Goal: Task Accomplishment & Management: Use online tool/utility

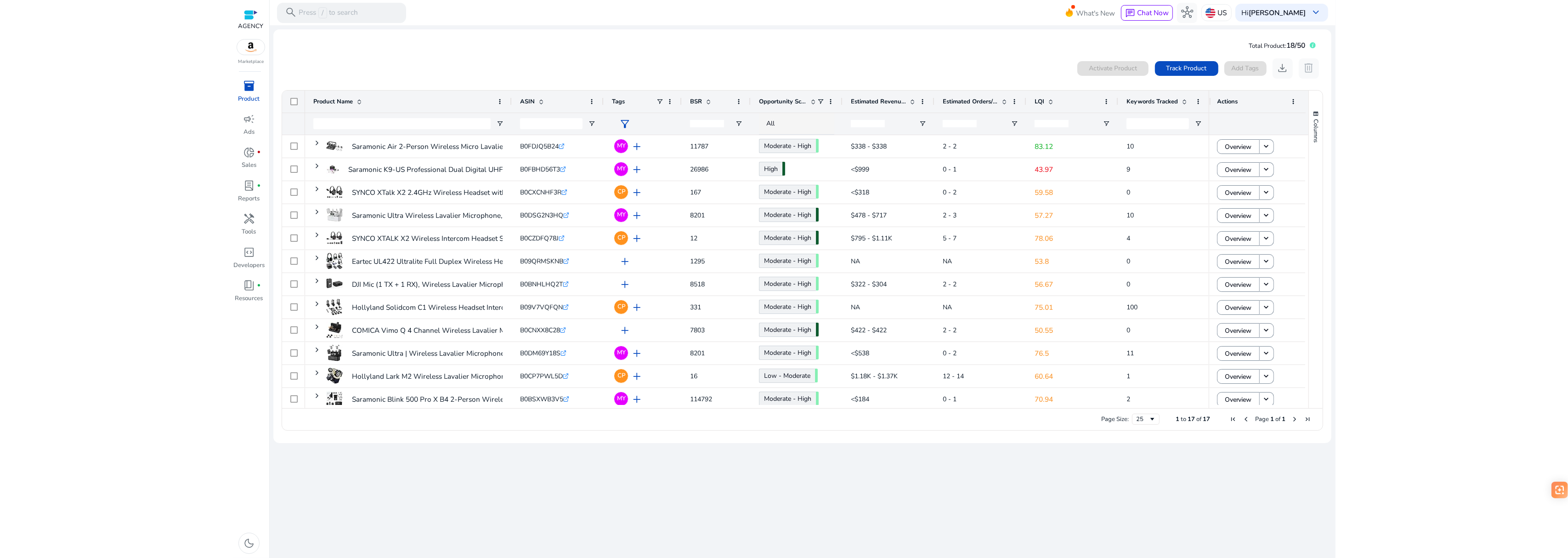
click at [1510, 22] on div at bounding box center [784, 21] width 1568 height 42
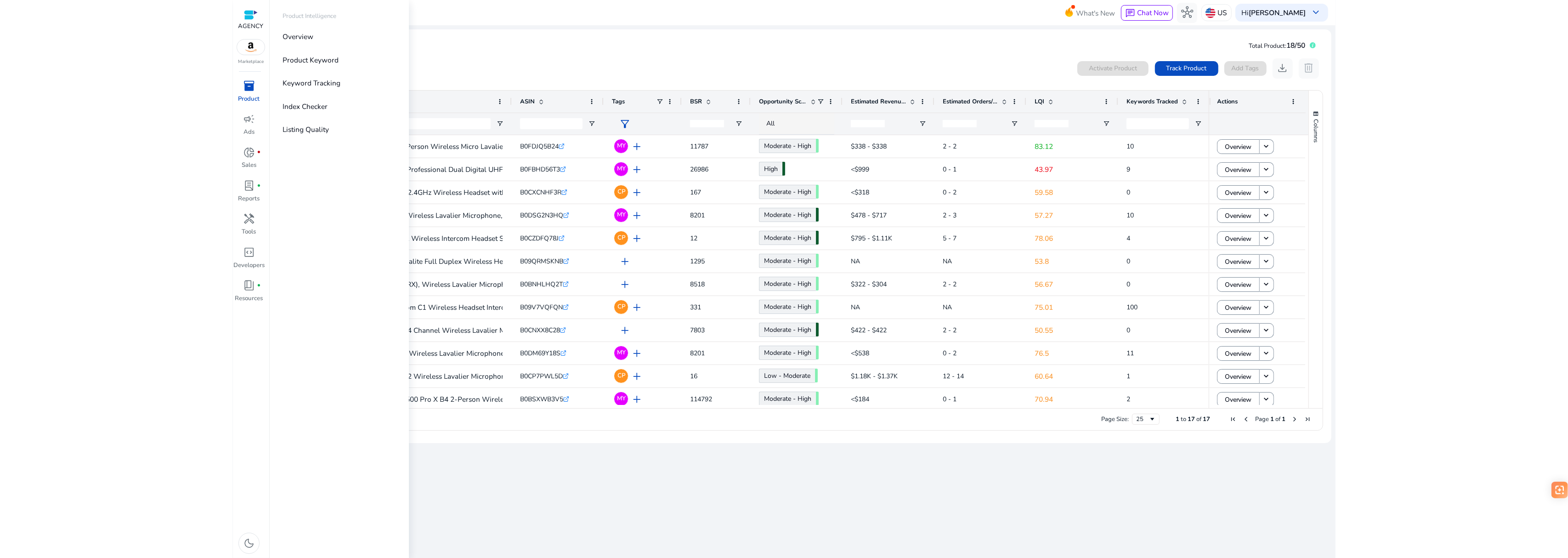
click at [248, 39] on div at bounding box center [784, 21] width 1568 height 42
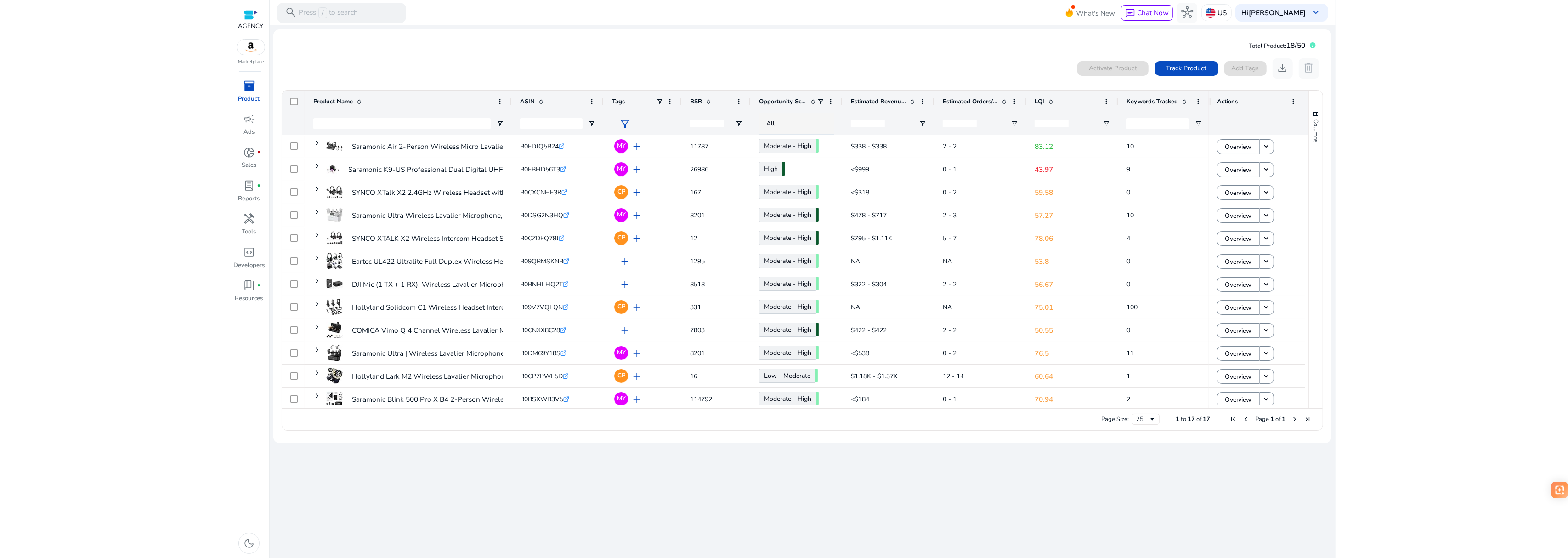
click at [248, 47] on img at bounding box center [250, 47] width 28 height 15
click at [253, 74] on div "AGENCY Marketplace inventory_2 Product campaign Ads donut_small fiber_manual_re…" at bounding box center [251, 279] width 36 height 558
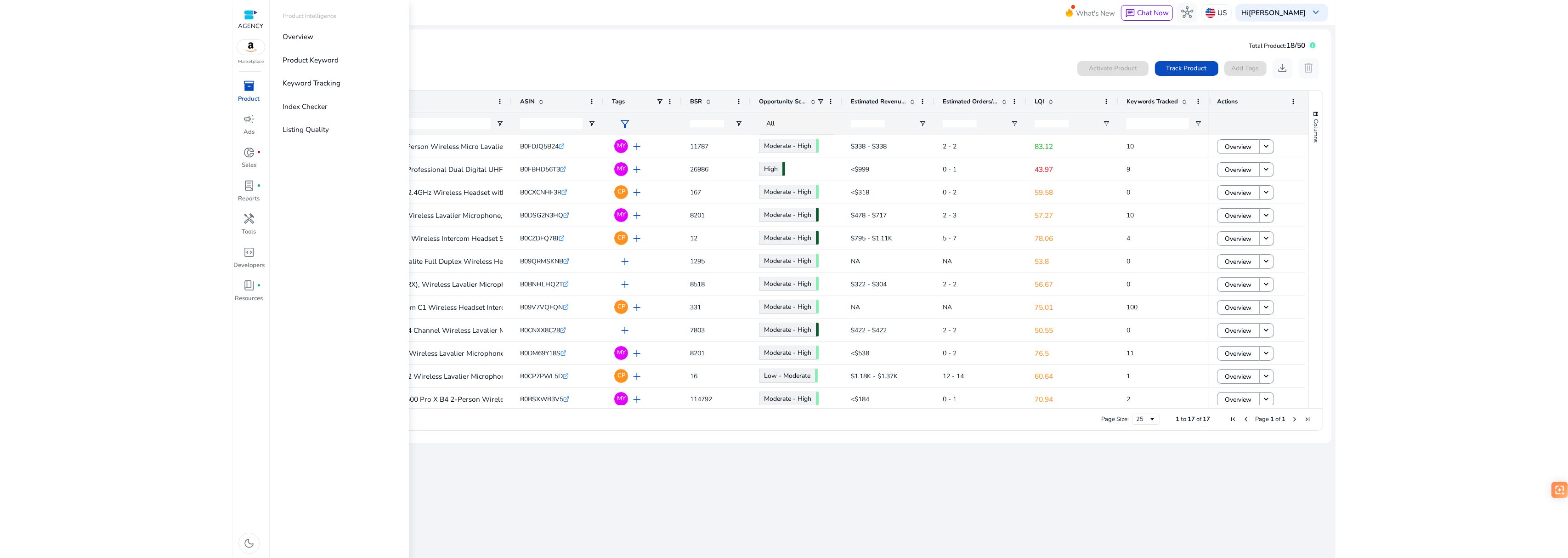
click at [250, 95] on p "Product" at bounding box center [249, 99] width 22 height 9
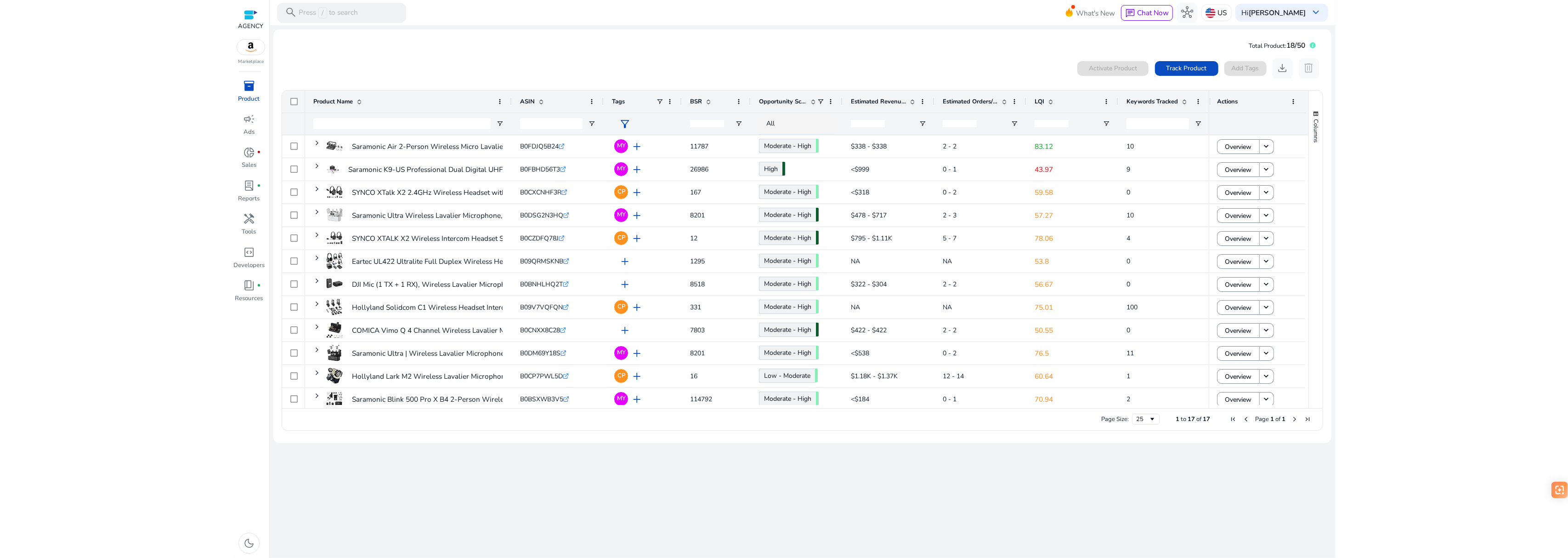
click at [1503, 17] on div at bounding box center [784, 21] width 1568 height 42
click at [1555, 21] on div at bounding box center [784, 21] width 1568 height 42
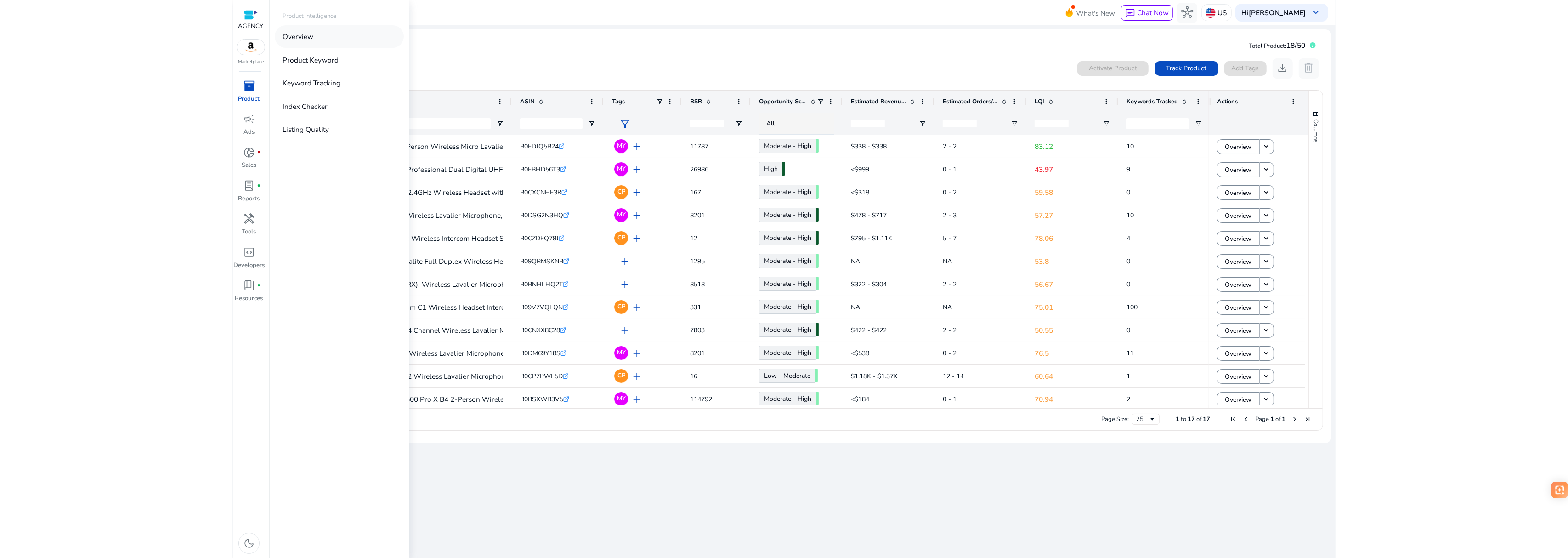
click at [302, 37] on p "Overview" at bounding box center [298, 37] width 31 height 11
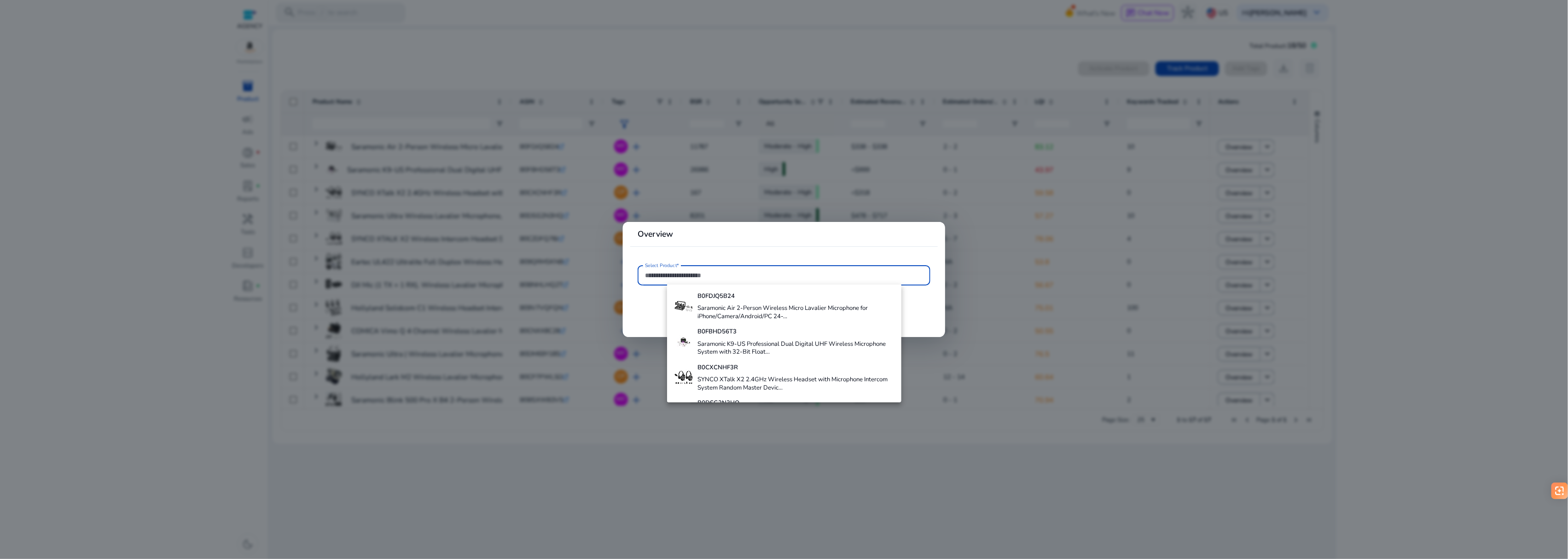
drag, startPoint x: 791, startPoint y: 314, endPoint x: 807, endPoint y: 315, distance: 16.0
click at [792, 315] on h4 "Saramonic Air 2-Person Wireless Micro Lavalier Microphone for iPhone/Camera/And…" at bounding box center [796, 312] width 196 height 16
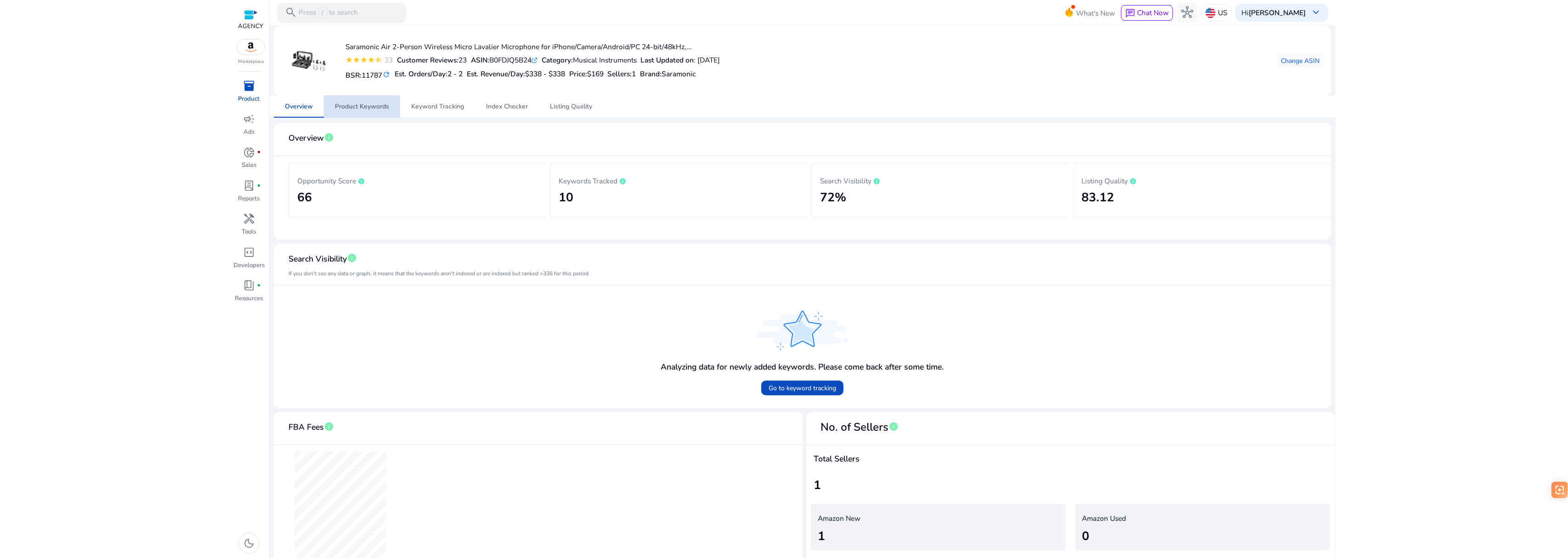
click at [353, 101] on span "Product Keywords" at bounding box center [362, 106] width 54 height 22
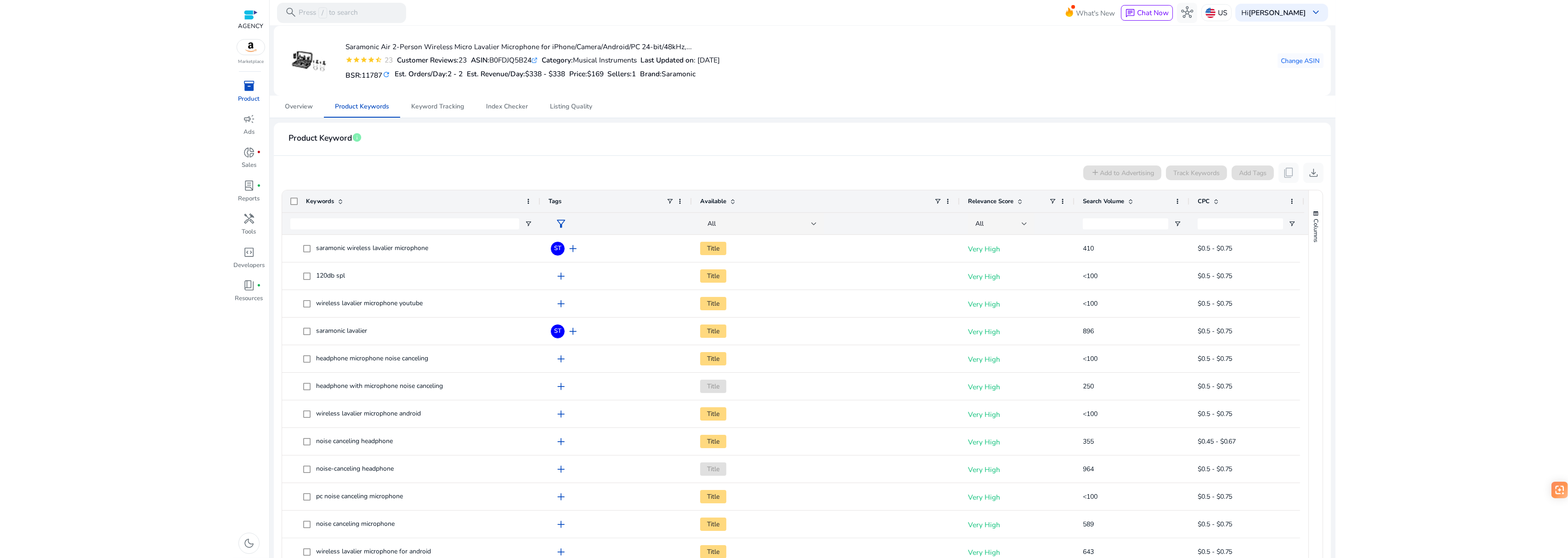
drag, startPoint x: 838, startPoint y: 122, endPoint x: 645, endPoint y: 76, distance: 198.4
click at [830, 120] on div "Saramonic Air 2-Person Wireless Micro Lavalier Microphone for iPhone/Camera/And…" at bounding box center [802, 353] width 1058 height 657
click at [1125, 201] on span at bounding box center [1129, 201] width 10 height 7
click at [1127, 203] on span at bounding box center [1130, 201] width 7 height 7
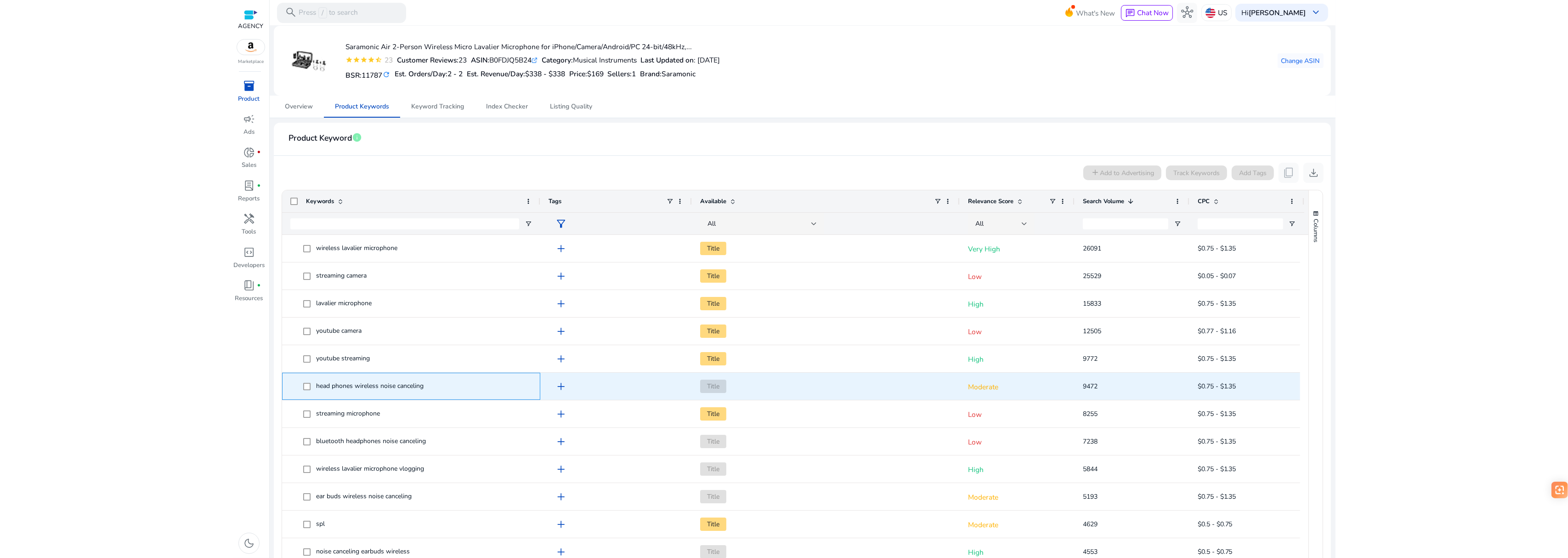
drag, startPoint x: 311, startPoint y: 383, endPoint x: 432, endPoint y: 396, distance: 121.7
click at [432, 396] on div "head phones wireless noise canceling" at bounding box center [410, 386] width 241 height 26
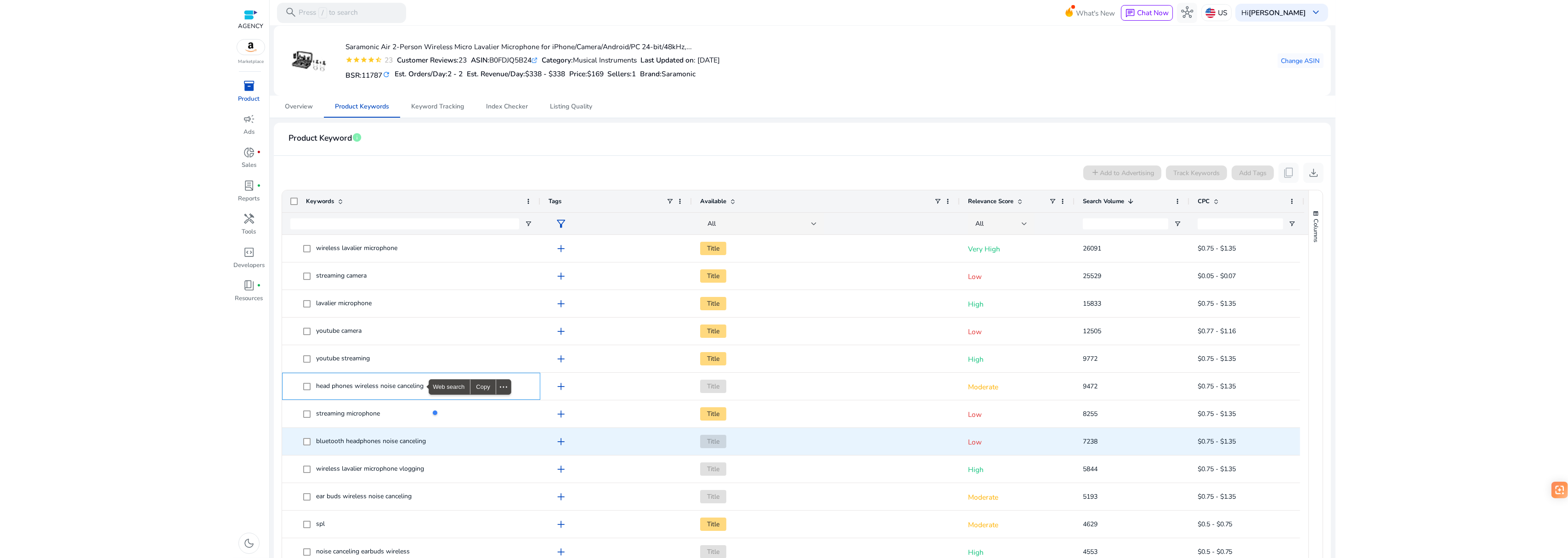
copy span "head phones wireless noise canceling"
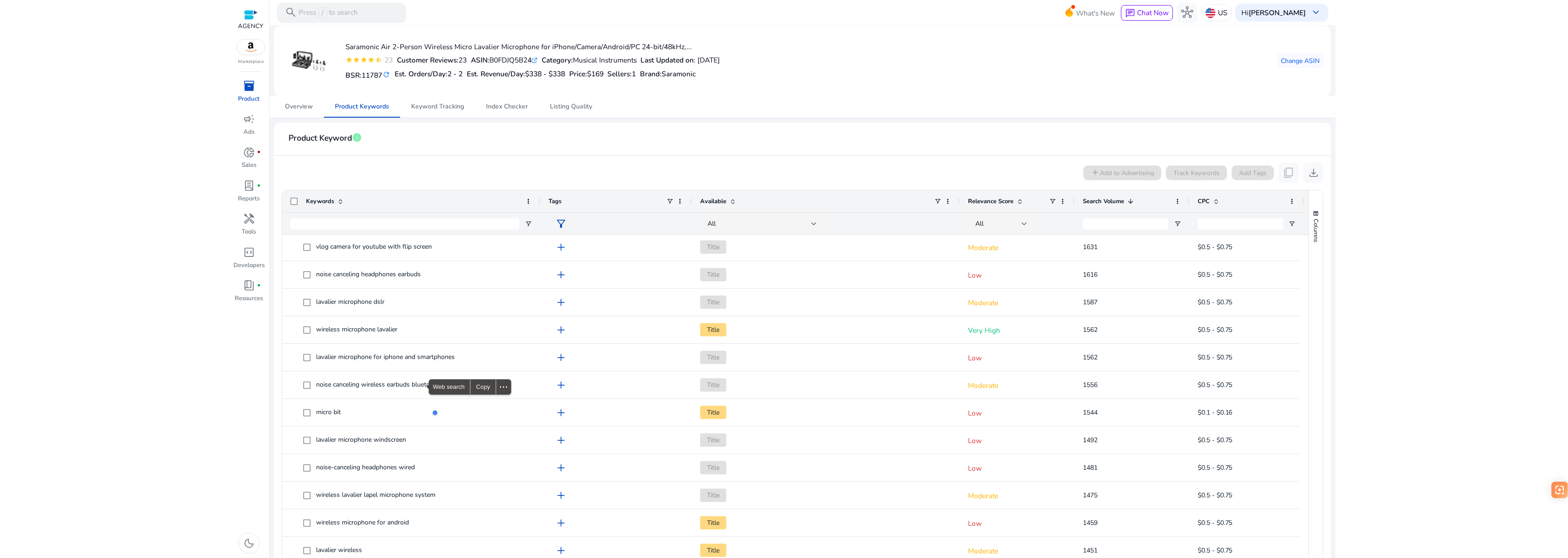
click at [990, 202] on span "Relevance Score" at bounding box center [990, 201] width 45 height 8
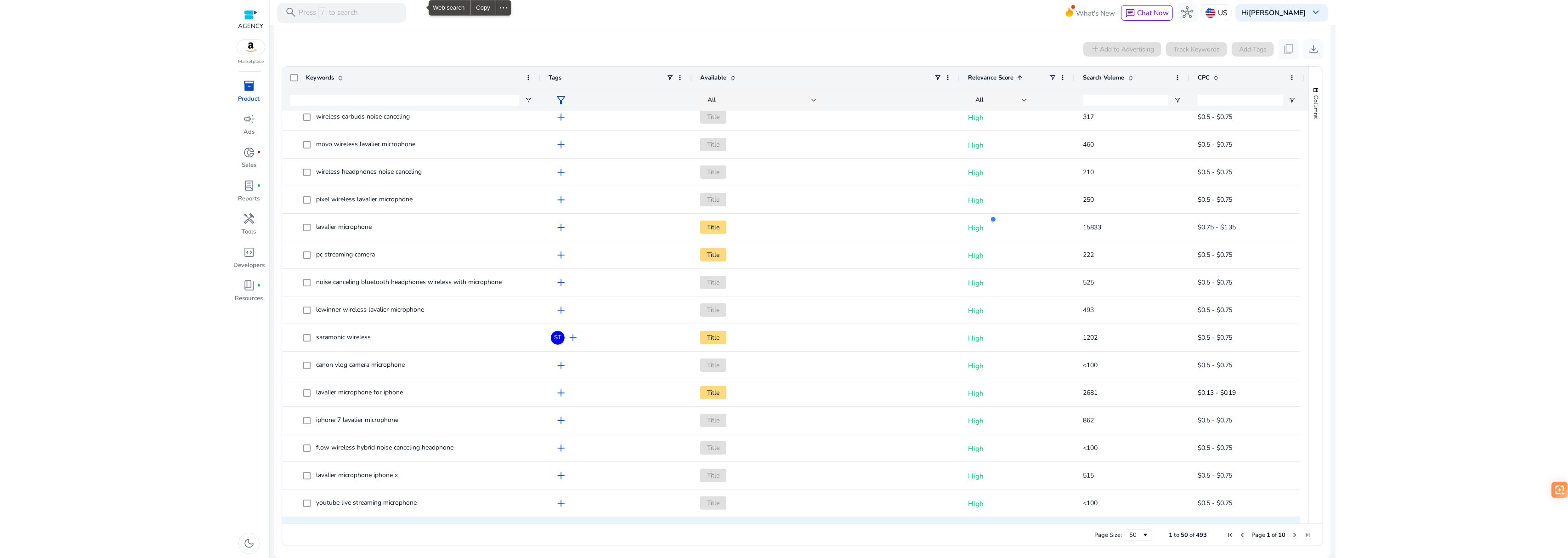
scroll to position [600, 0]
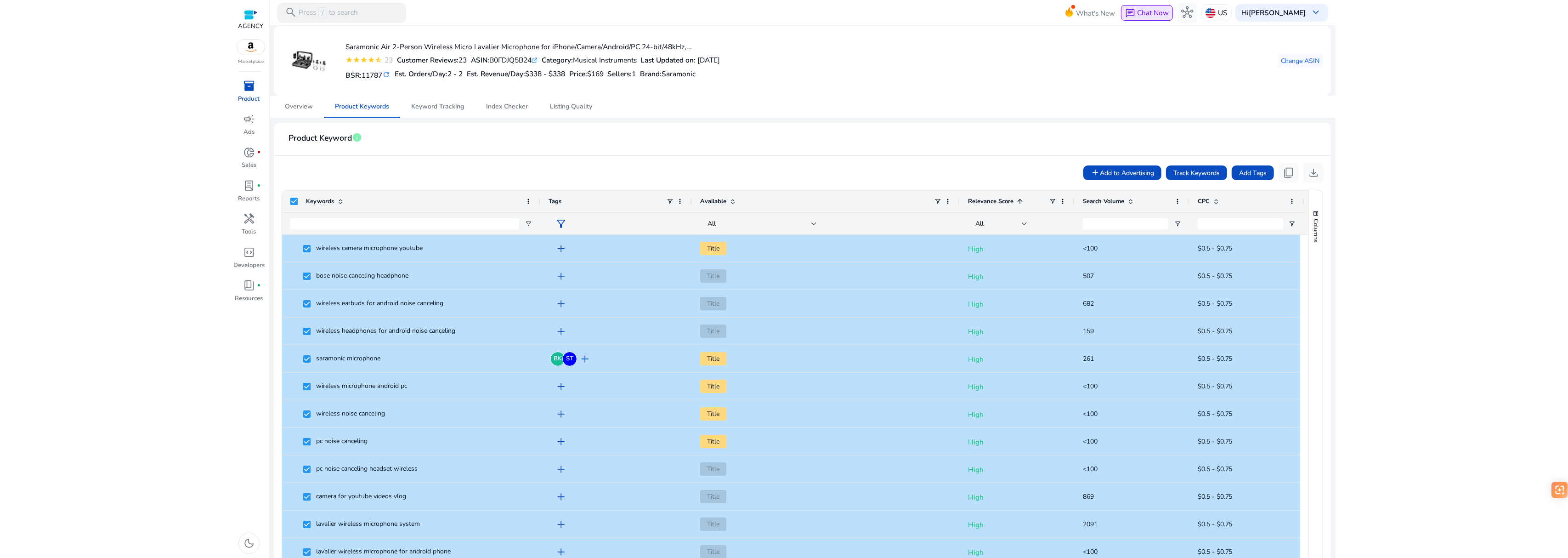
click at [1156, 15] on span "Chat Now" at bounding box center [1153, 12] width 32 height 10
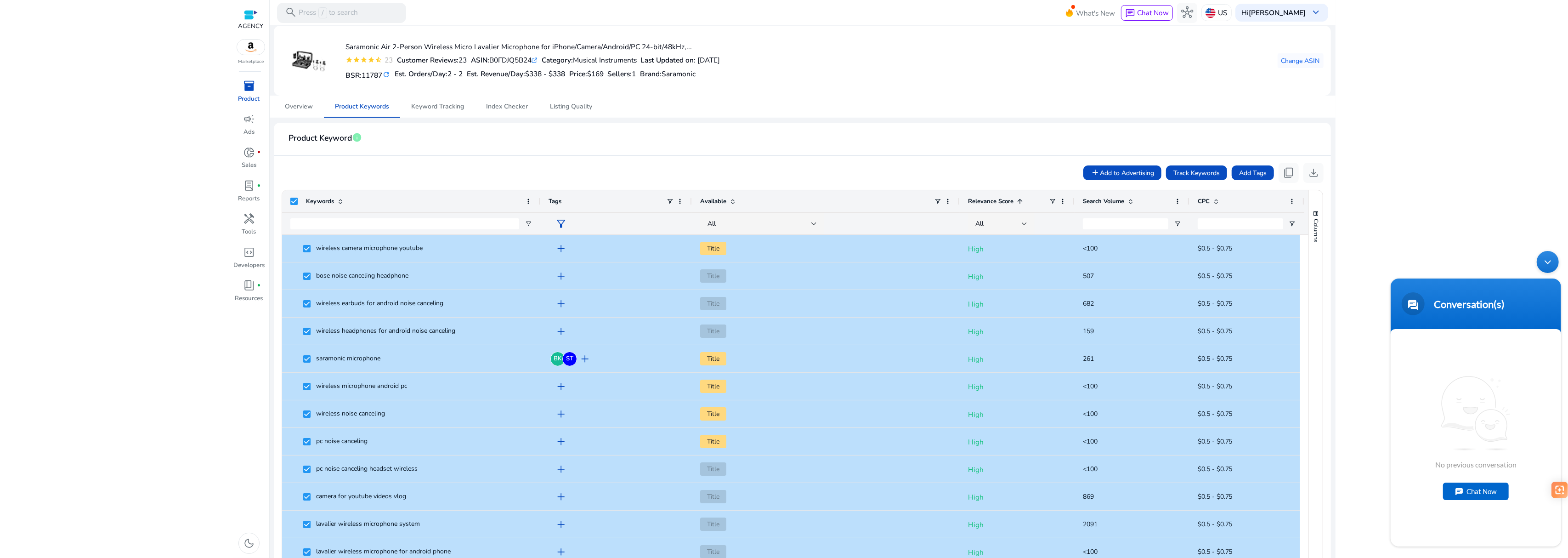
click at [1544, 266] on div "Minimize live chat window" at bounding box center [1547, 261] width 22 height 22
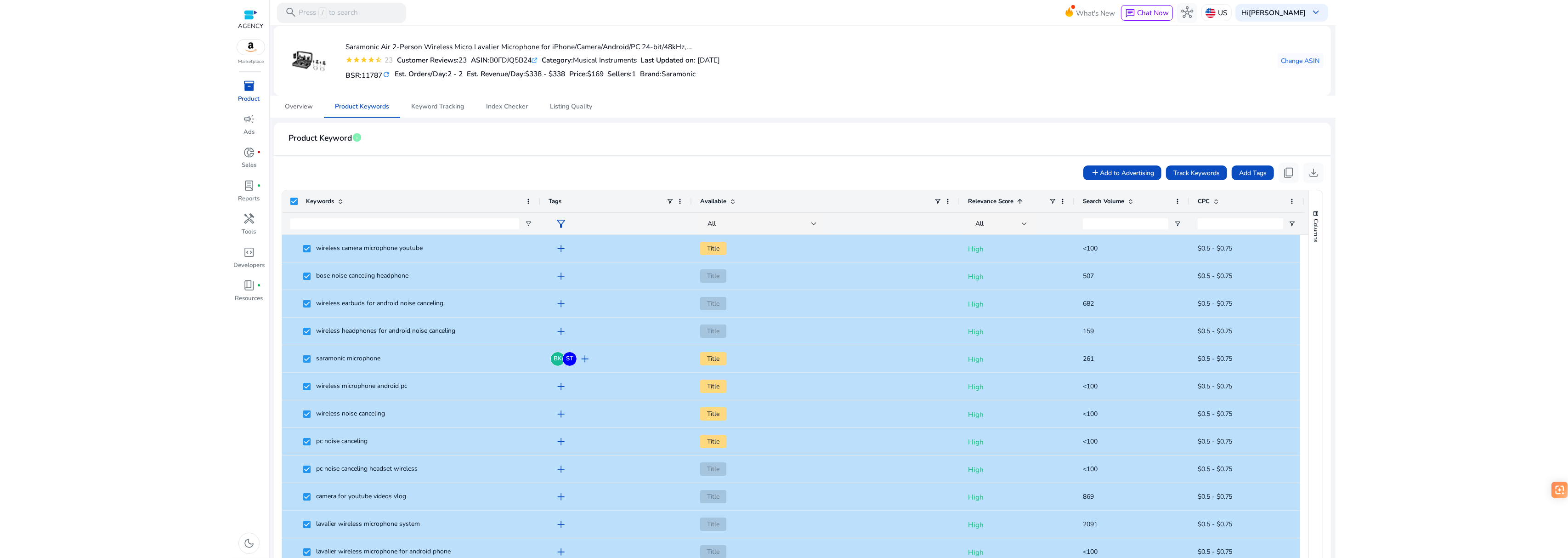
drag, startPoint x: 287, startPoint y: 106, endPoint x: 257, endPoint y: 99, distance: 30.8
click at [287, 106] on span "Overview" at bounding box center [299, 106] width 28 height 6
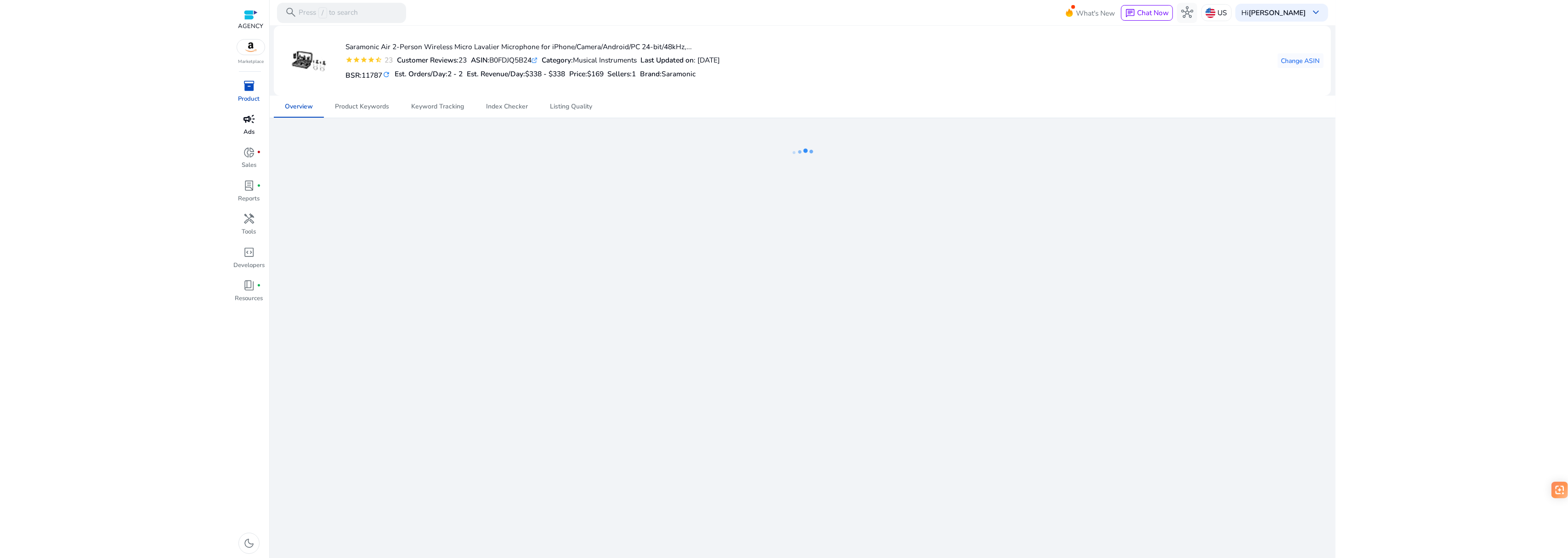
click at [253, 124] on span "campaign" at bounding box center [249, 119] width 12 height 12
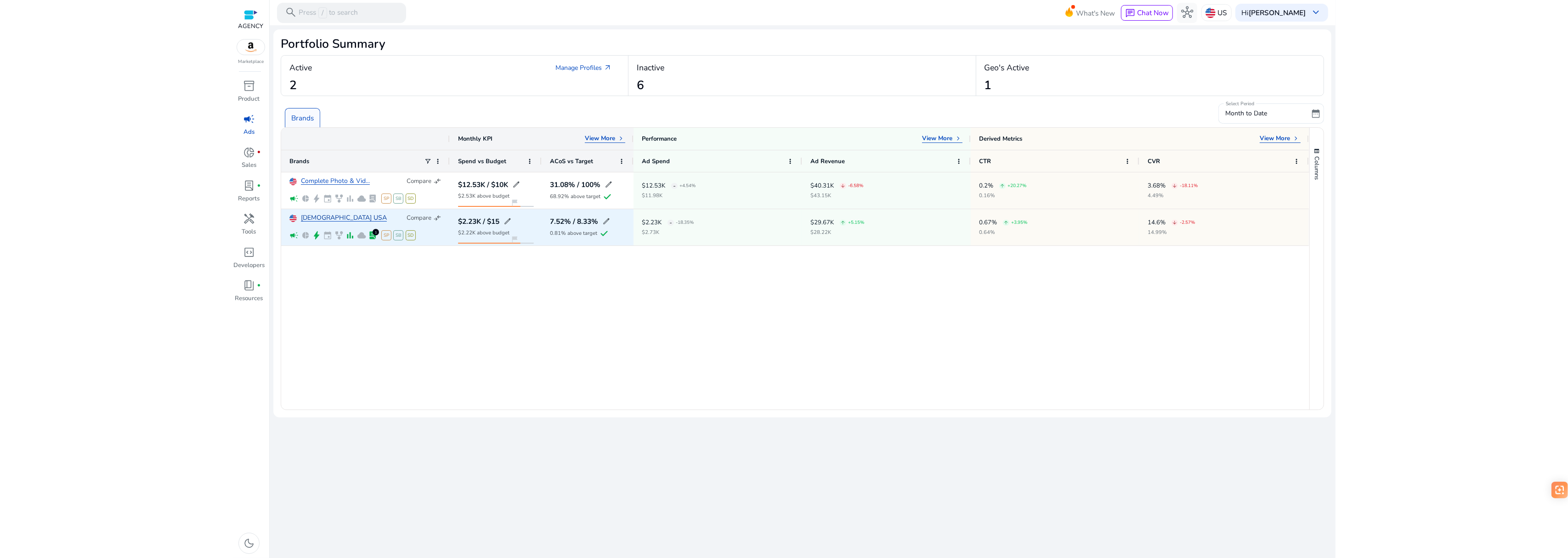
click at [335, 218] on link "[DEMOGRAPHIC_DATA] USA" at bounding box center [344, 218] width 86 height 7
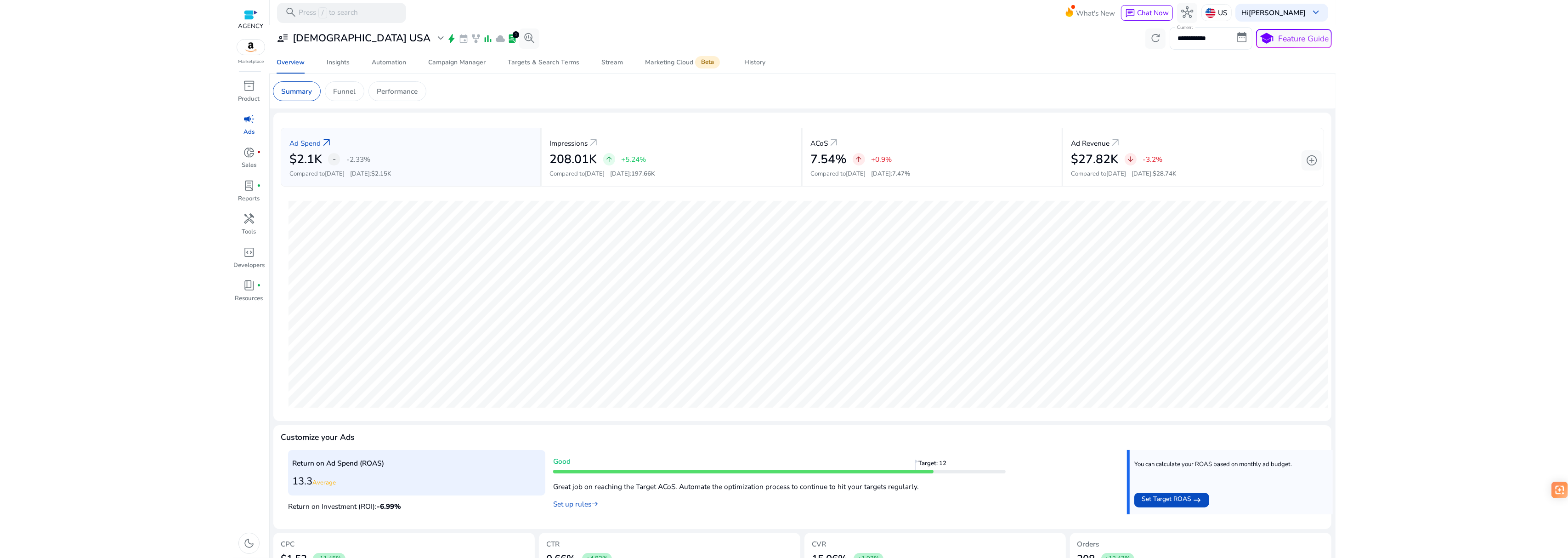
click at [1200, 36] on input "**********" at bounding box center [1211, 38] width 83 height 22
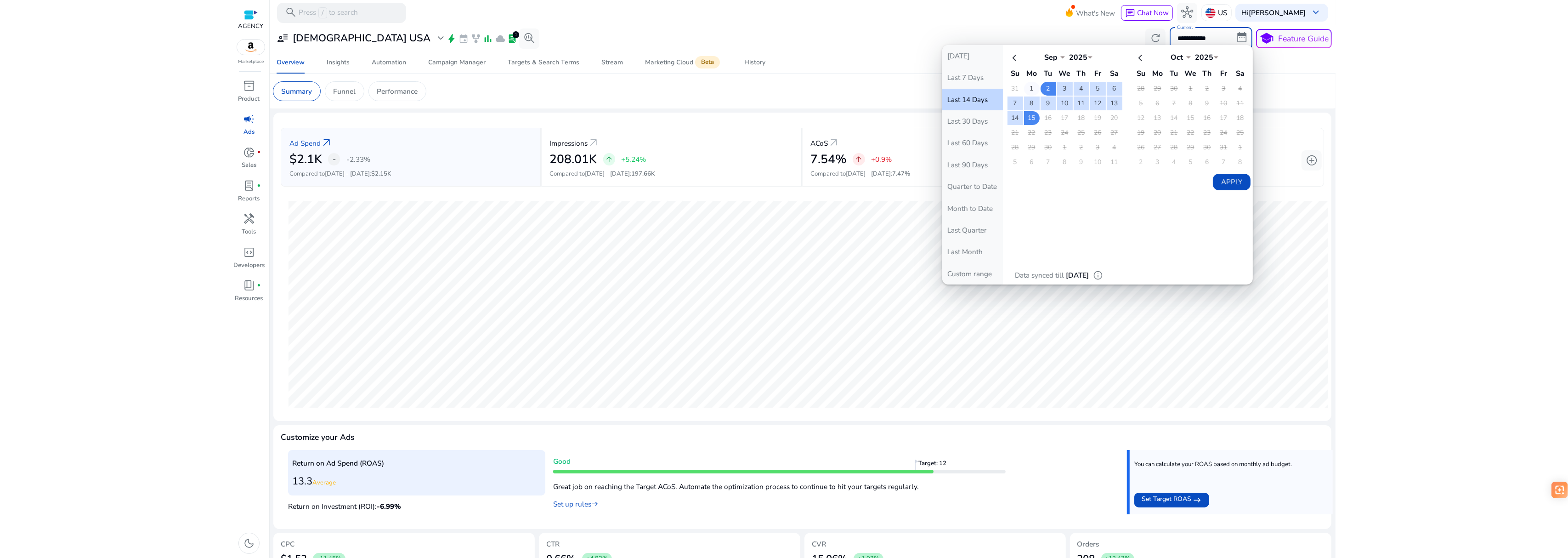
click at [1024, 84] on td "1" at bounding box center [1031, 89] width 15 height 14
click at [1031, 118] on td "15" at bounding box center [1031, 119] width 15 height 14
click at [1231, 185] on button "Apply" at bounding box center [1231, 182] width 37 height 17
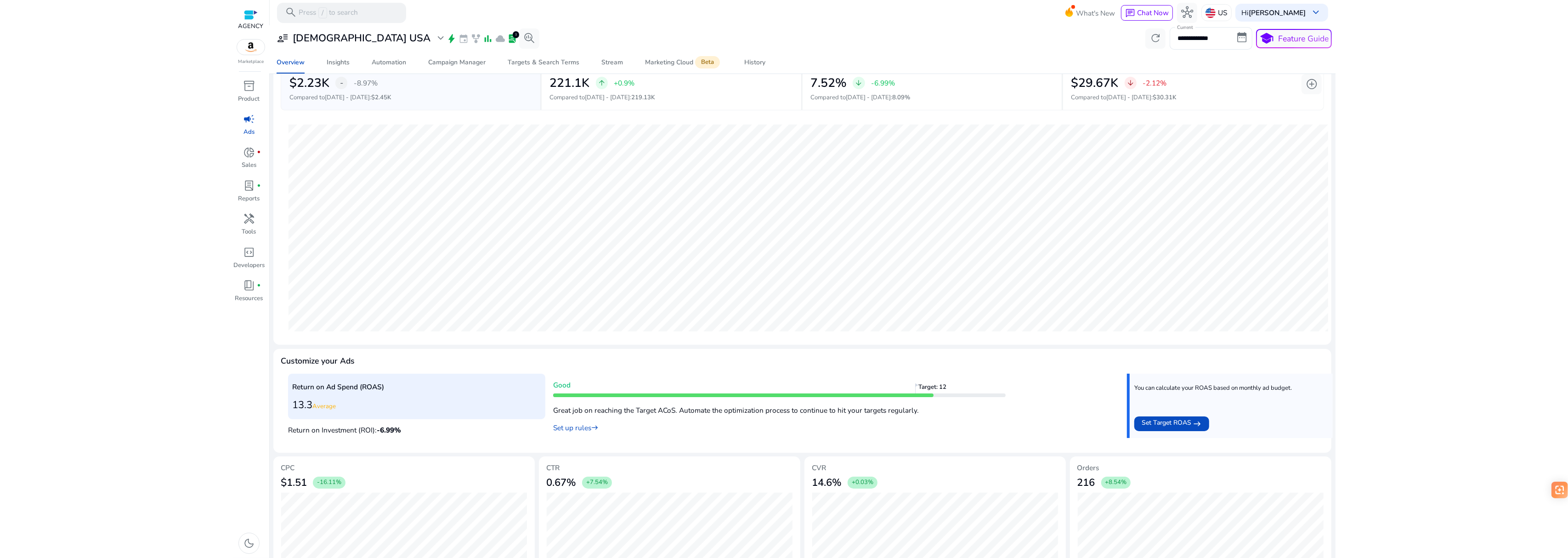
scroll to position [103, 0]
